Goal: Check status: Check status

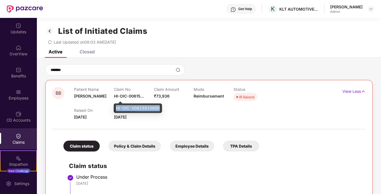
drag, startPoint x: 161, startPoint y: 108, endPoint x: 117, endPoint y: 109, distance: 44.1
click at [117, 109] on div "HI-OIC-006159109(0)" at bounding box center [138, 107] width 48 height 9
copy div "HI-OIC-006159109(0)"
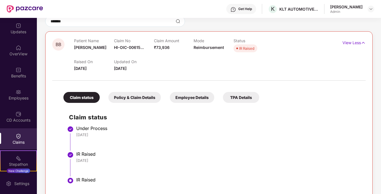
scroll to position [56, 0]
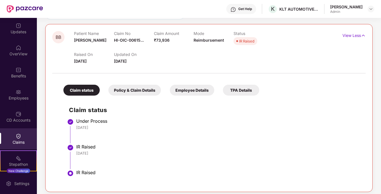
click at [240, 39] on div "IR Raised" at bounding box center [246, 41] width 15 height 6
click at [342, 36] on p "View Less" at bounding box center [353, 35] width 23 height 8
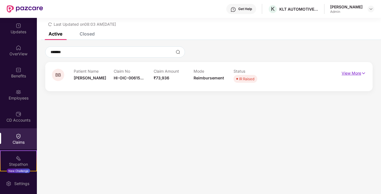
click at [354, 72] on p "View More" at bounding box center [354, 73] width 24 height 8
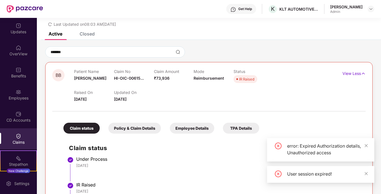
scroll to position [56, 0]
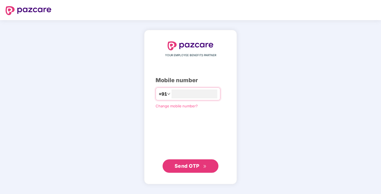
type input "**********"
click at [197, 165] on span "Send OTP" at bounding box center [187, 166] width 25 height 6
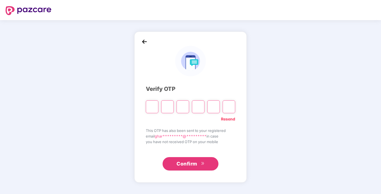
type input "*"
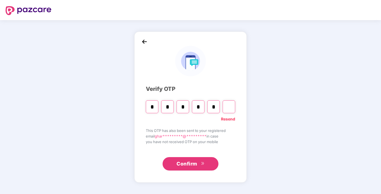
type input "*"
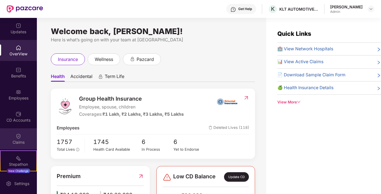
click at [15, 140] on div "Claims" at bounding box center [18, 142] width 37 height 6
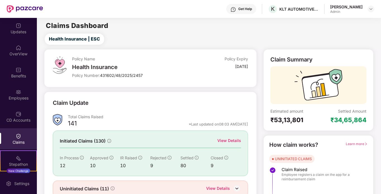
scroll to position [25, 0]
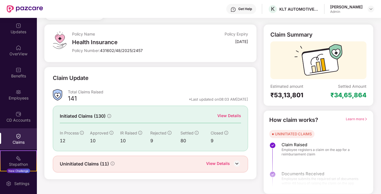
click at [221, 163] on div "View Details" at bounding box center [218, 163] width 24 height 7
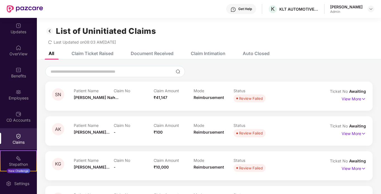
click at [50, 31] on img at bounding box center [49, 30] width 9 height 9
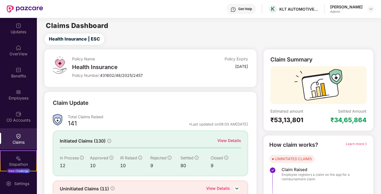
click at [236, 141] on div "View Details" at bounding box center [229, 140] width 24 height 6
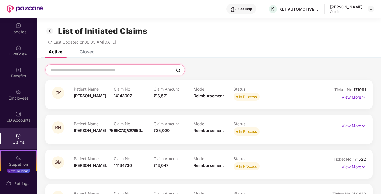
click at [98, 71] on input at bounding box center [111, 70] width 123 height 6
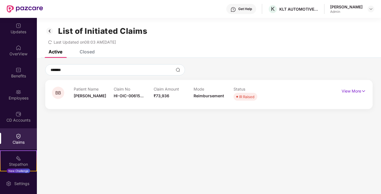
click at [100, 99] on div "Patient Name [PERSON_NAME]" at bounding box center [94, 94] width 40 height 15
click at [346, 93] on p "View More" at bounding box center [354, 91] width 24 height 8
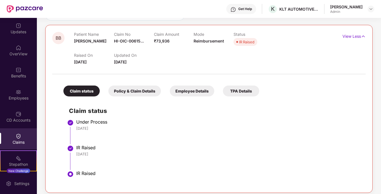
scroll to position [59, 0]
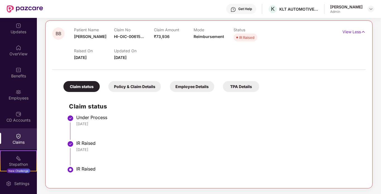
click at [88, 171] on div "IR Raised" at bounding box center [218, 169] width 284 height 6
click at [72, 170] on img at bounding box center [70, 169] width 7 height 7
click at [72, 169] on img at bounding box center [70, 169] width 7 height 7
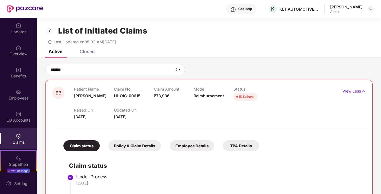
scroll to position [0, 0]
click at [359, 93] on p "View Less" at bounding box center [353, 91] width 23 height 8
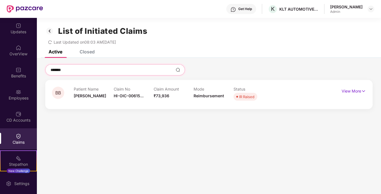
click at [80, 70] on input "*******" at bounding box center [111, 70] width 123 height 6
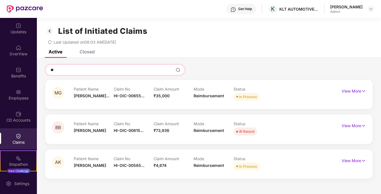
type input "*"
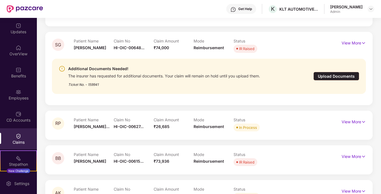
scroll to position [858, 0]
click at [348, 123] on p "View More" at bounding box center [354, 122] width 24 height 8
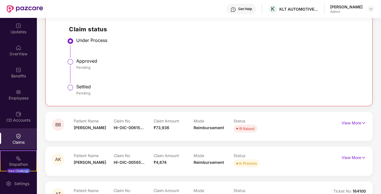
scroll to position [1047, 0]
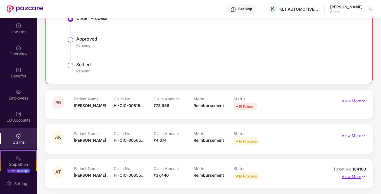
click at [359, 177] on p "View More" at bounding box center [354, 176] width 24 height 8
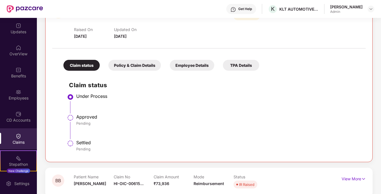
scroll to position [936, 0]
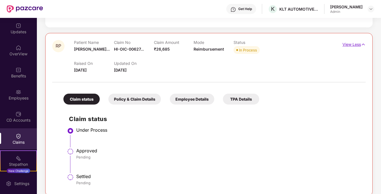
click at [343, 45] on p "View Less" at bounding box center [353, 44] width 23 height 8
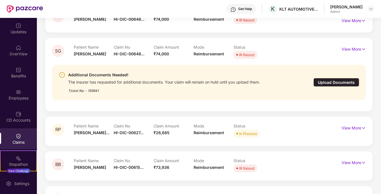
scroll to position [824, 0]
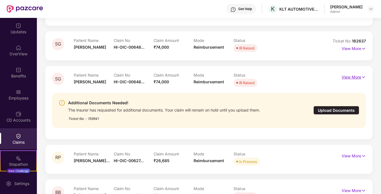
click at [344, 77] on p "View More" at bounding box center [354, 77] width 24 height 8
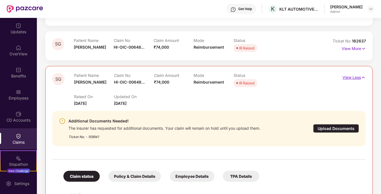
click at [349, 77] on p "View Less" at bounding box center [353, 77] width 23 height 8
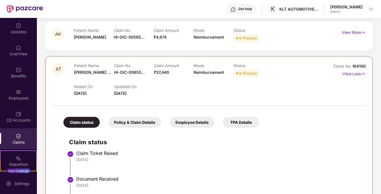
scroll to position [1008, 0]
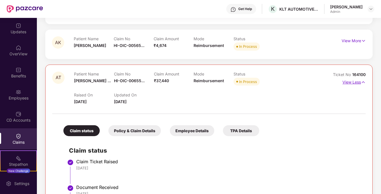
click at [356, 83] on p "View Less" at bounding box center [353, 82] width 23 height 8
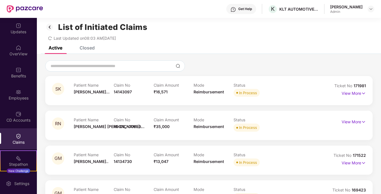
scroll to position [0, 0]
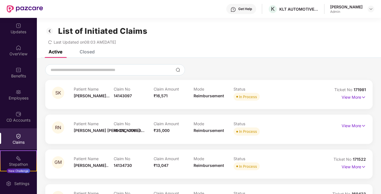
click at [90, 51] on div "Closed" at bounding box center [87, 52] width 15 height 6
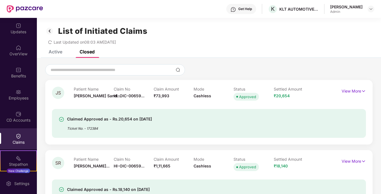
click at [56, 51] on div "Active" at bounding box center [56, 52] width 14 height 6
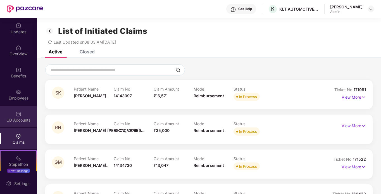
click at [8, 113] on div "CD Accounts" at bounding box center [18, 116] width 37 height 21
